Goal: Task Accomplishment & Management: Use online tool/utility

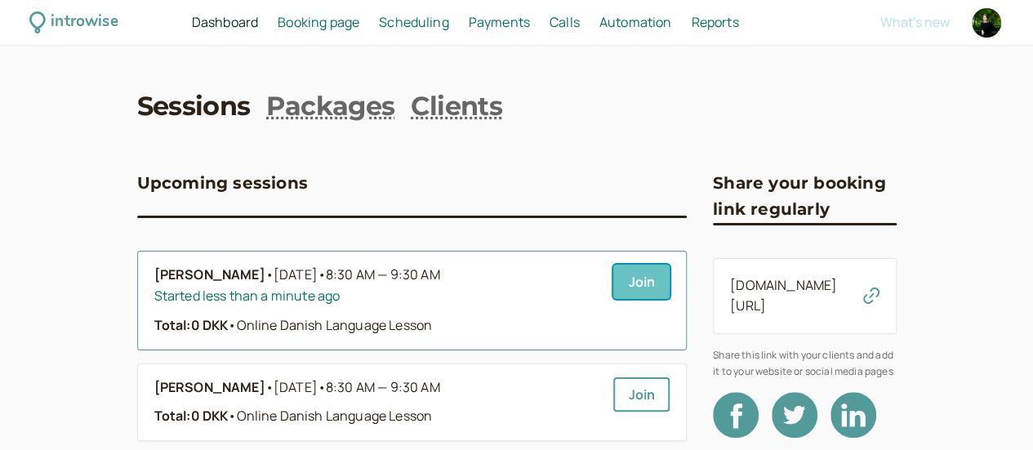
click at [613, 288] on link "Join" at bounding box center [641, 282] width 56 height 34
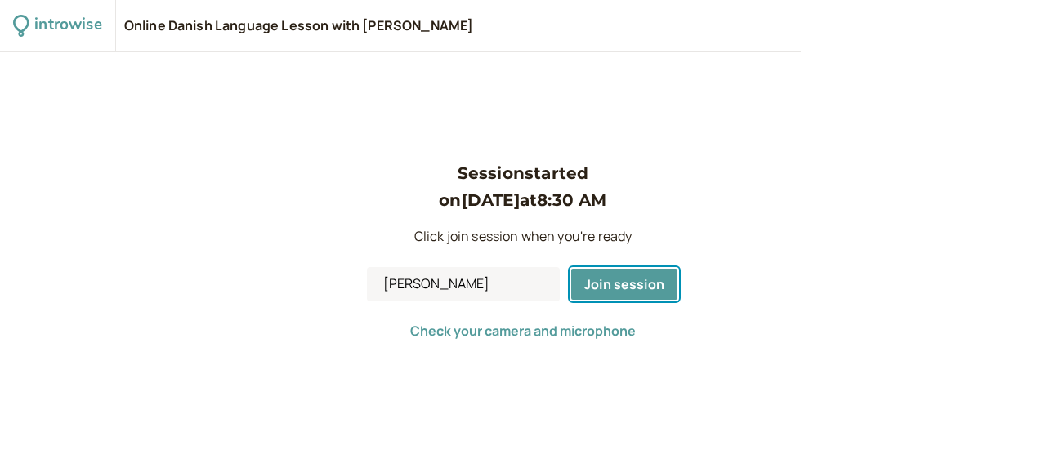
click at [592, 288] on span "Join session" at bounding box center [624, 284] width 80 height 18
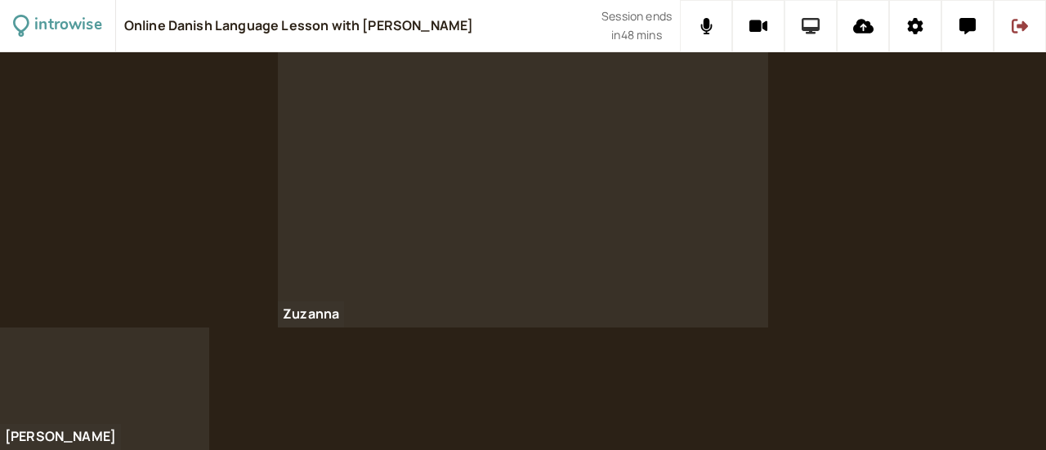
click at [819, 19] on icon at bounding box center [810, 26] width 19 height 16
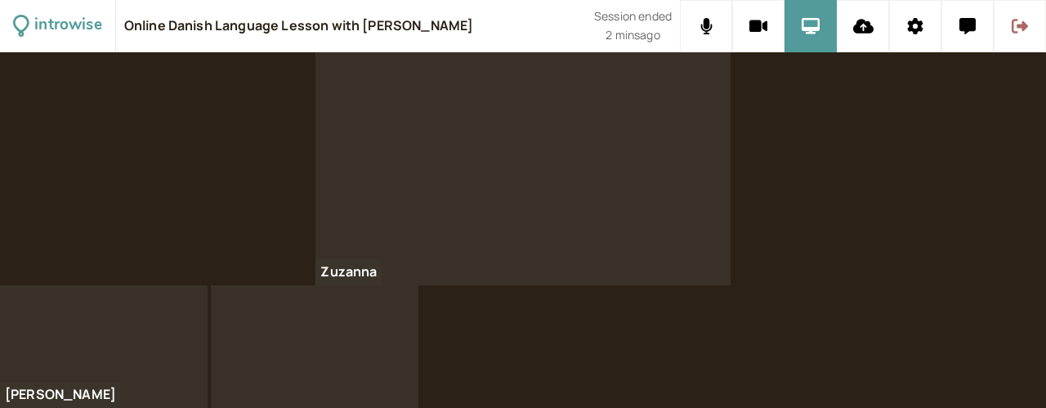
click at [1022, 24] on icon at bounding box center [1019, 26] width 16 height 15
